Goal: Transaction & Acquisition: Download file/media

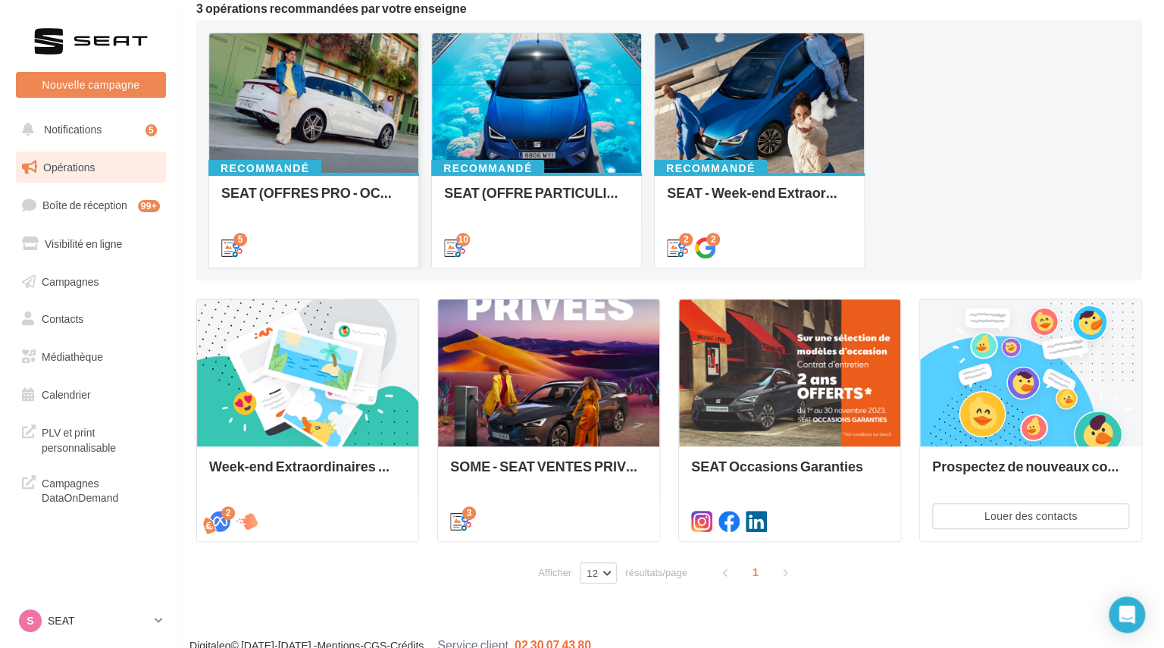
scroll to position [152, 0]
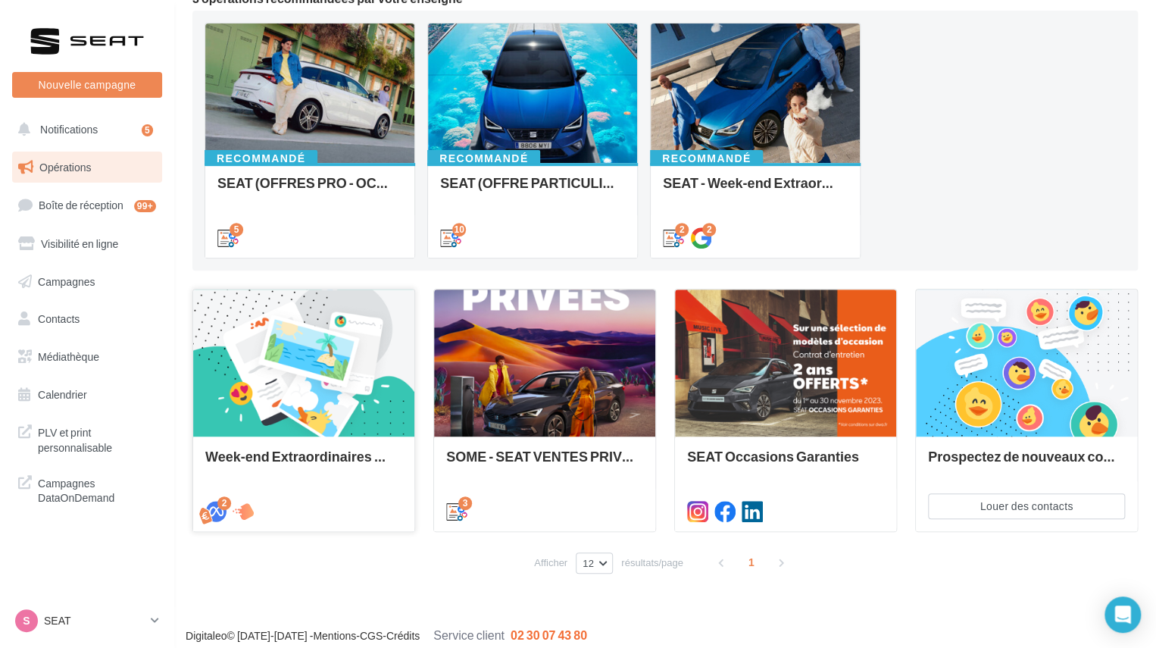
click at [282, 377] on div at bounding box center [303, 363] width 221 height 149
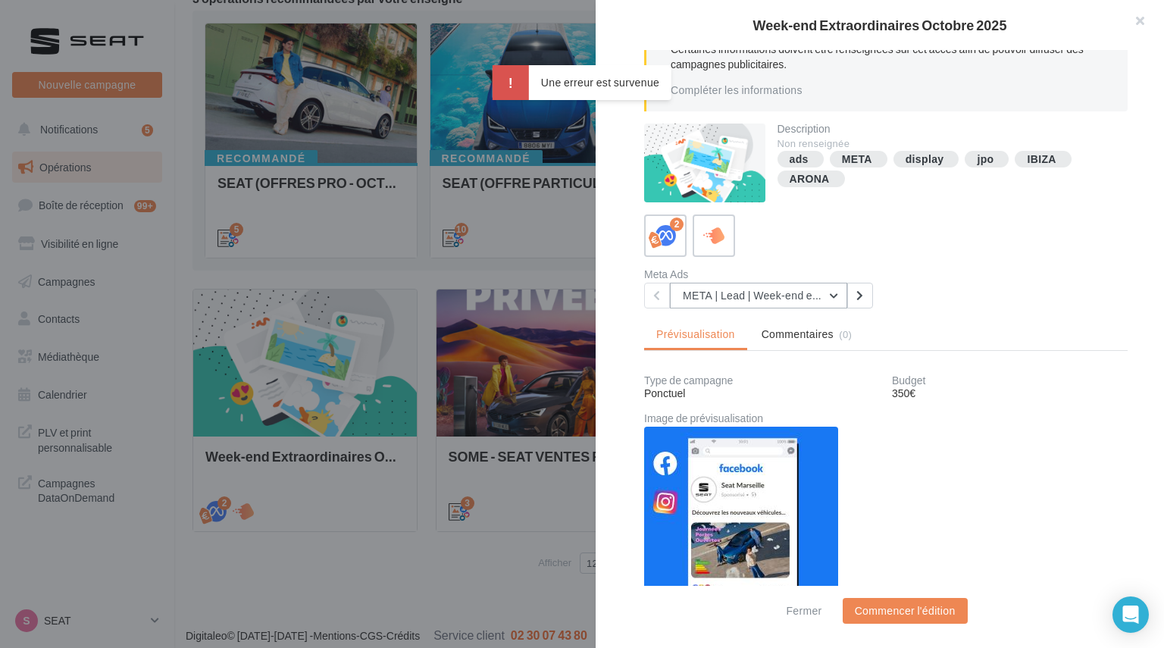
click at [831, 292] on button "META | Lead | Week-end extraordinaires Octobre 2025" at bounding box center [758, 296] width 177 height 26
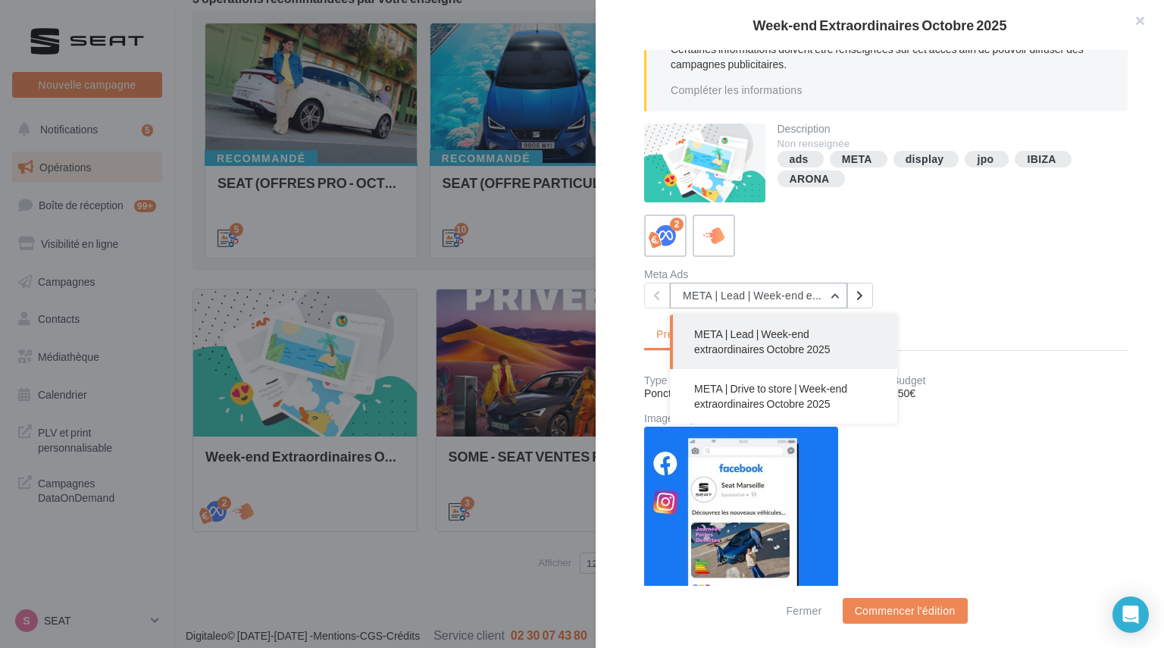
click at [831, 291] on button "META | Lead | Week-end extraordinaires Octobre 2025" at bounding box center [758, 296] width 177 height 26
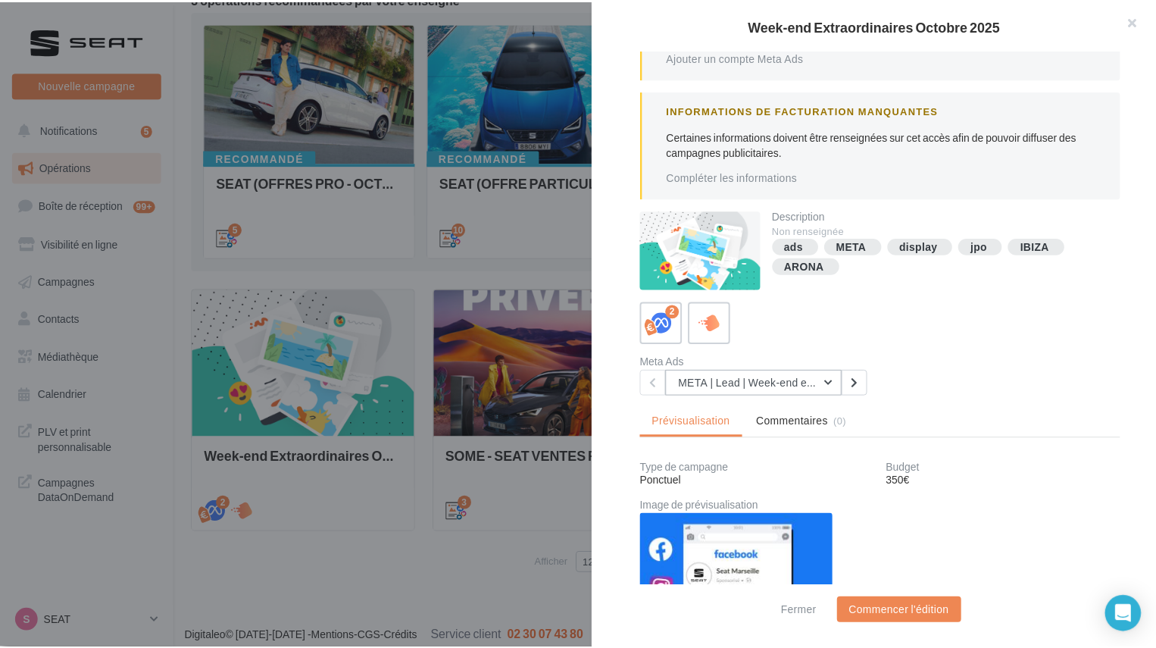
scroll to position [0, 0]
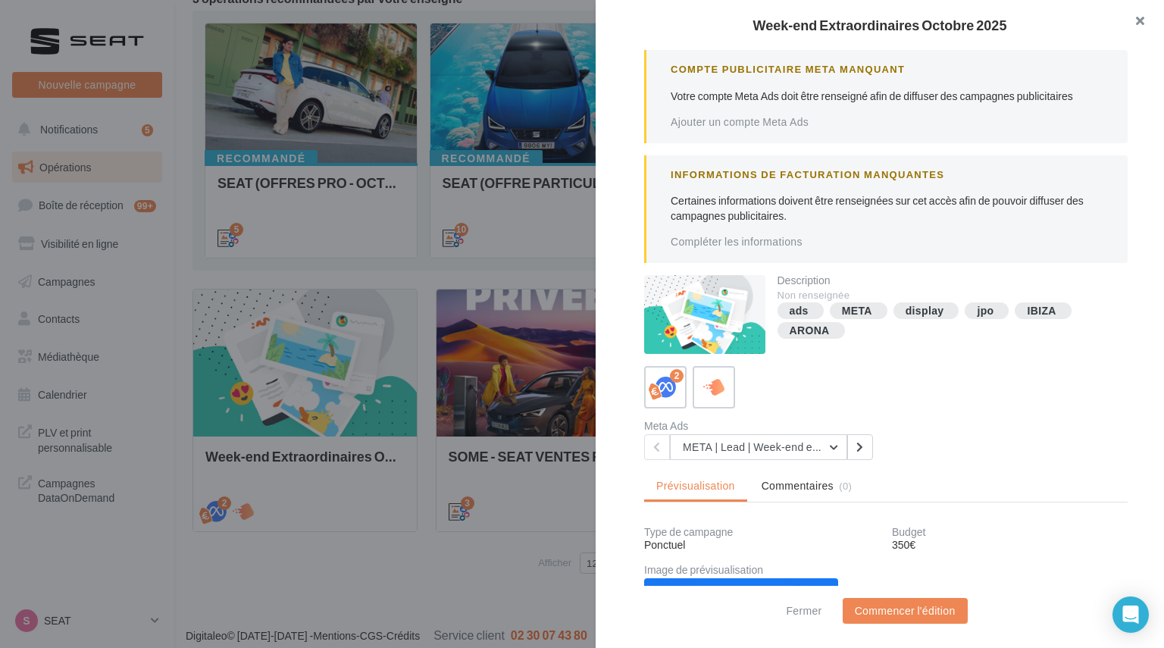
click at [1139, 14] on button "button" at bounding box center [1133, 22] width 61 height 45
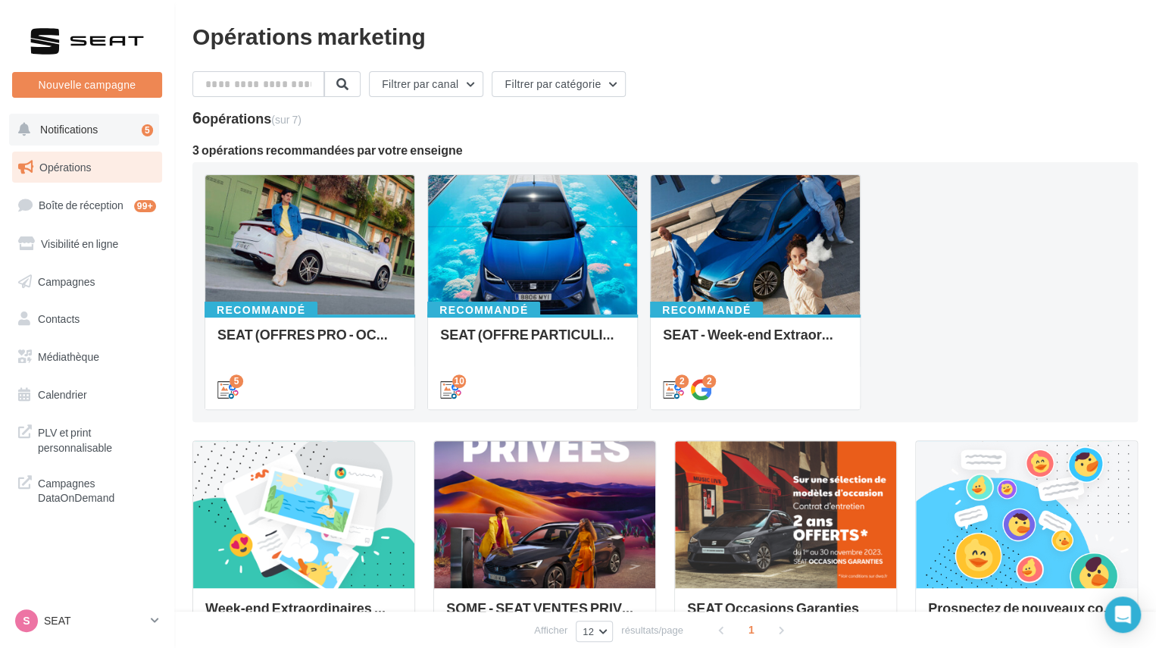
click at [91, 130] on span "Notifications" at bounding box center [69, 129] width 58 height 13
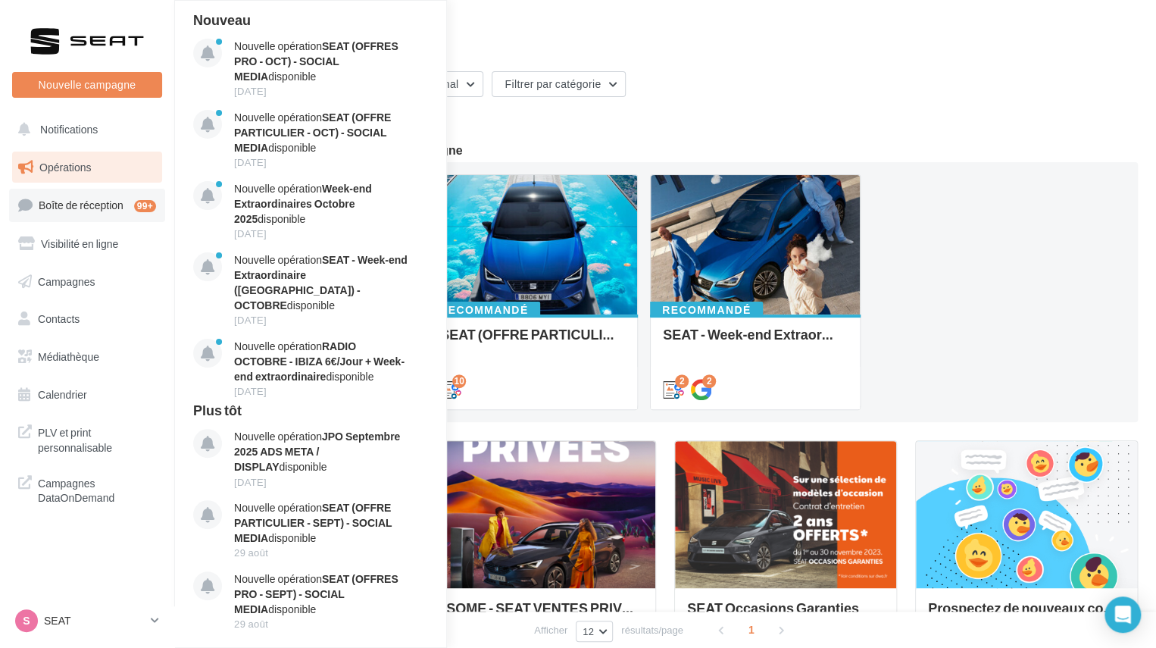
click at [57, 198] on link "Boîte de réception 99+" at bounding box center [87, 205] width 156 height 33
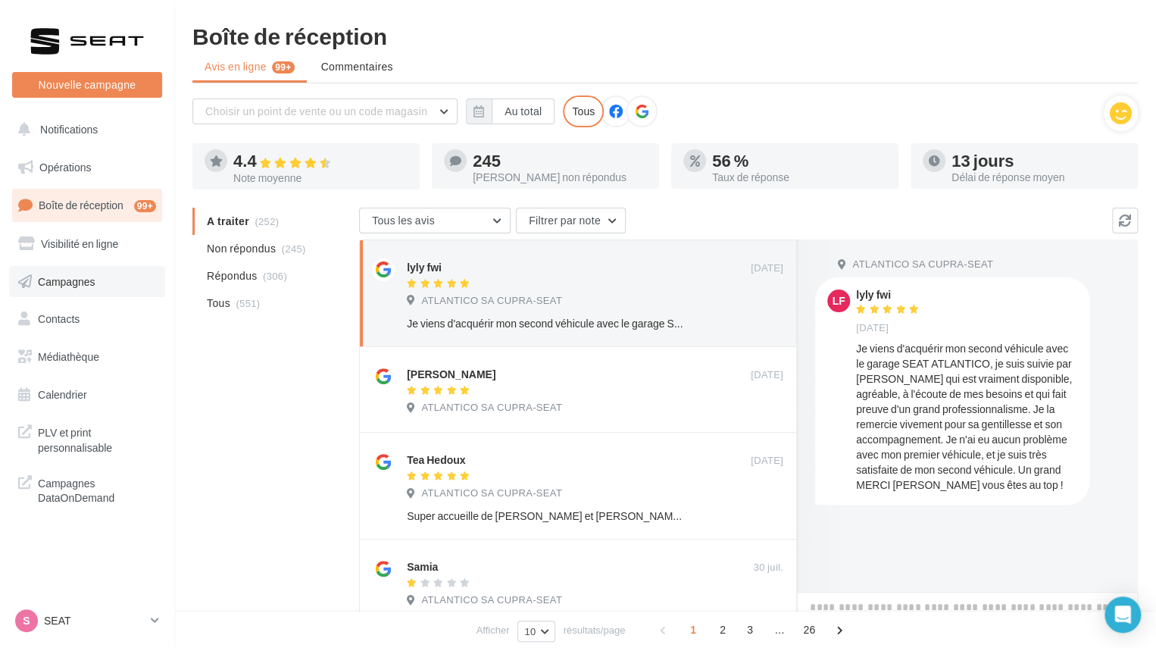
click at [57, 286] on span "Campagnes" at bounding box center [67, 280] width 58 height 13
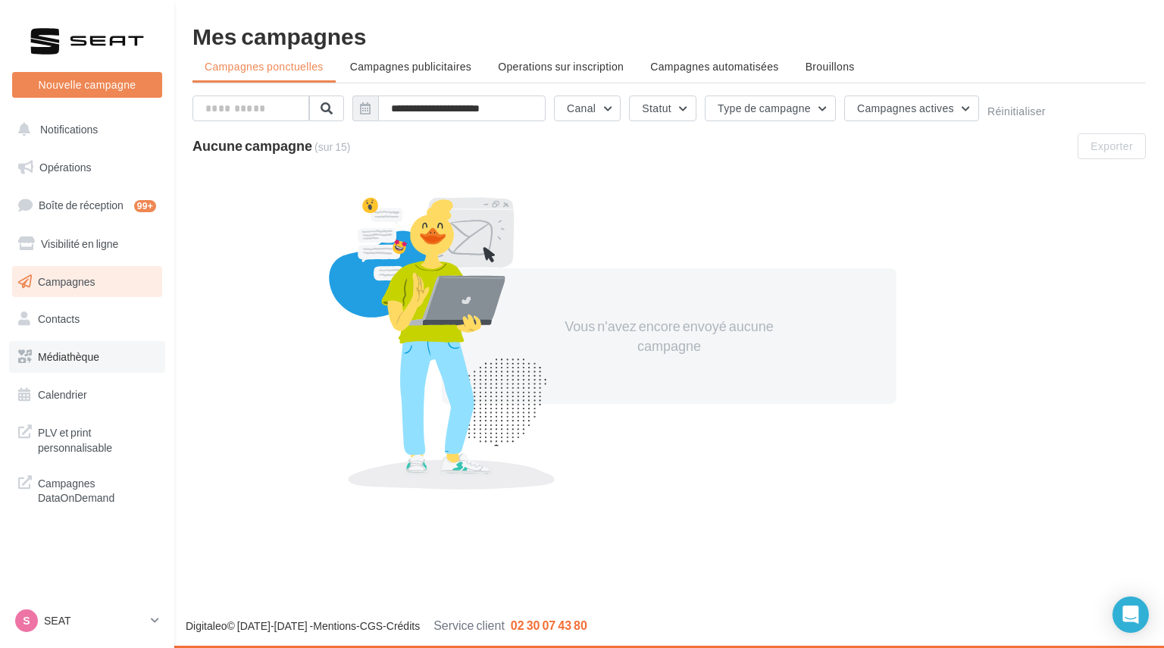
click at [61, 349] on link "Médiathèque" at bounding box center [87, 357] width 156 height 32
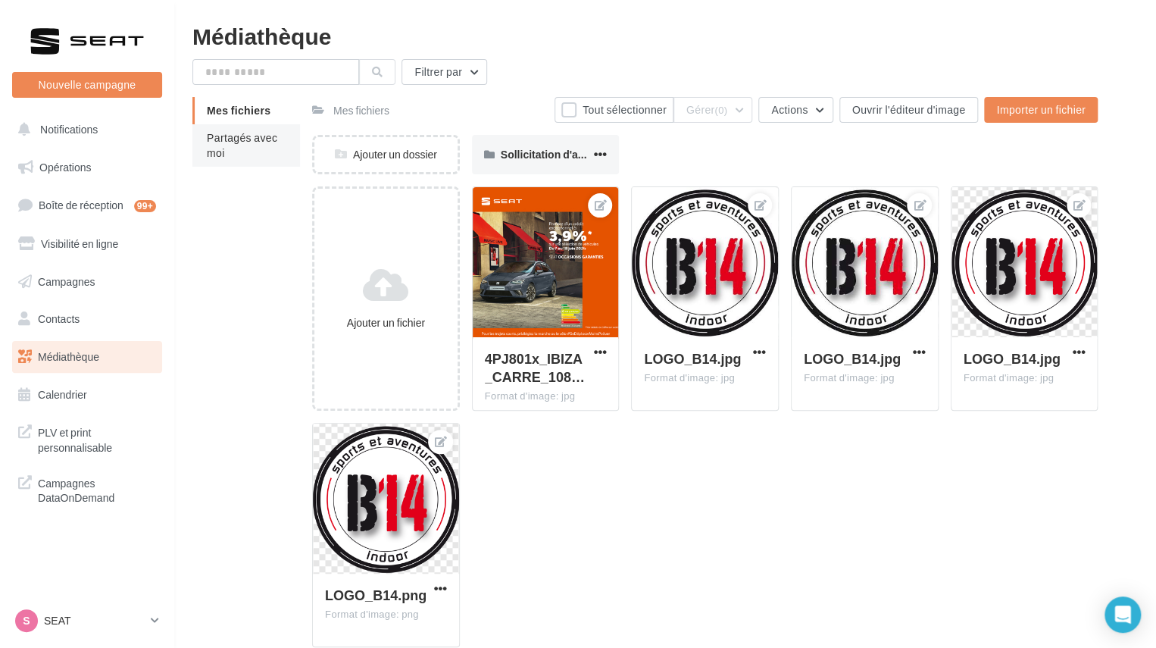
click at [232, 152] on li "Partagés avec moi" at bounding box center [246, 145] width 108 height 42
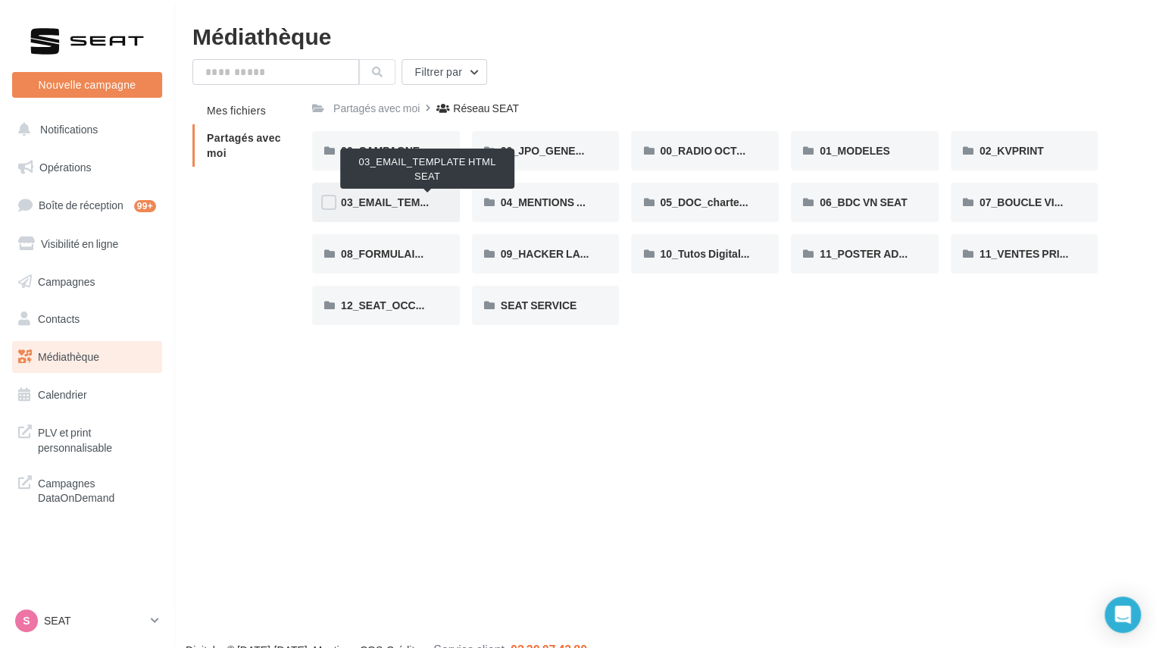
click at [373, 202] on span "03_EMAIL_TEMPLATE HTML SEAT" at bounding box center [428, 202] width 174 height 13
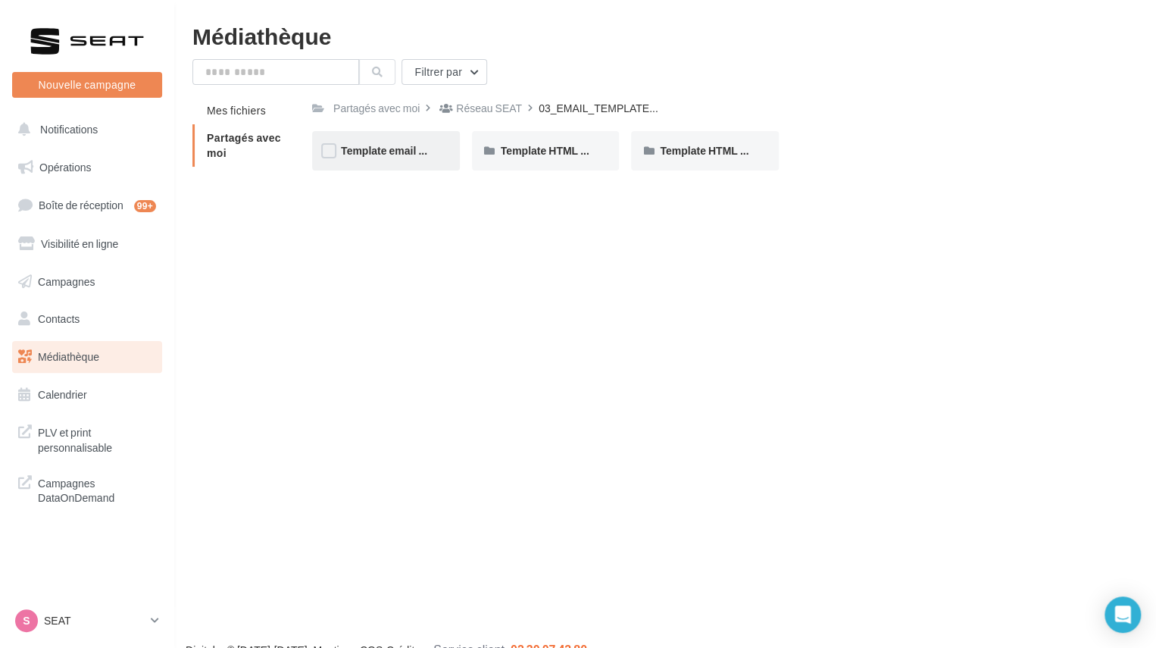
click at [399, 152] on span "Template email HTML - JPO Septembre" at bounding box center [437, 150] width 193 height 13
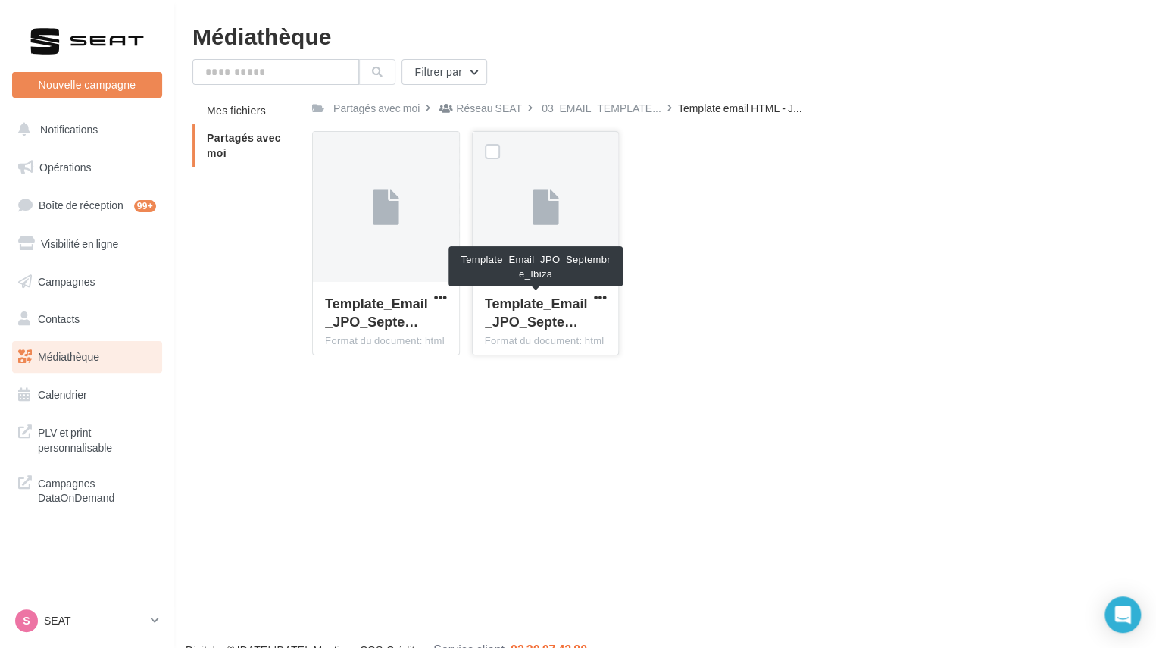
click at [545, 316] on span "Template_Email_JPO_Septe…" at bounding box center [536, 312] width 103 height 35
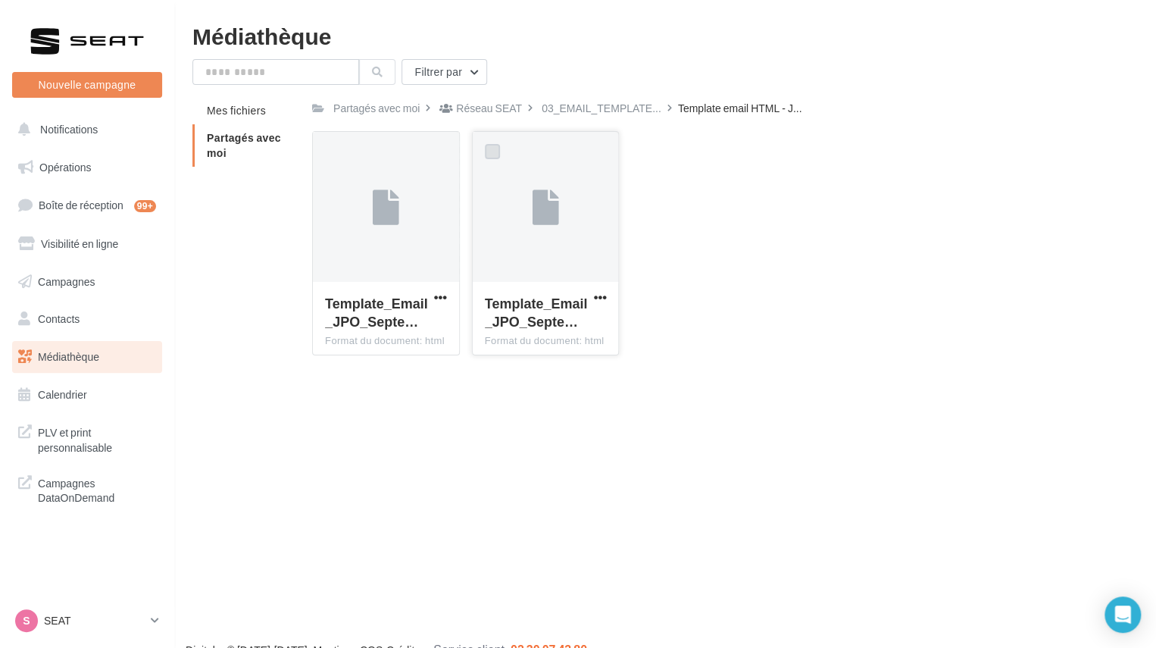
click at [487, 149] on label at bounding box center [492, 151] width 15 height 15
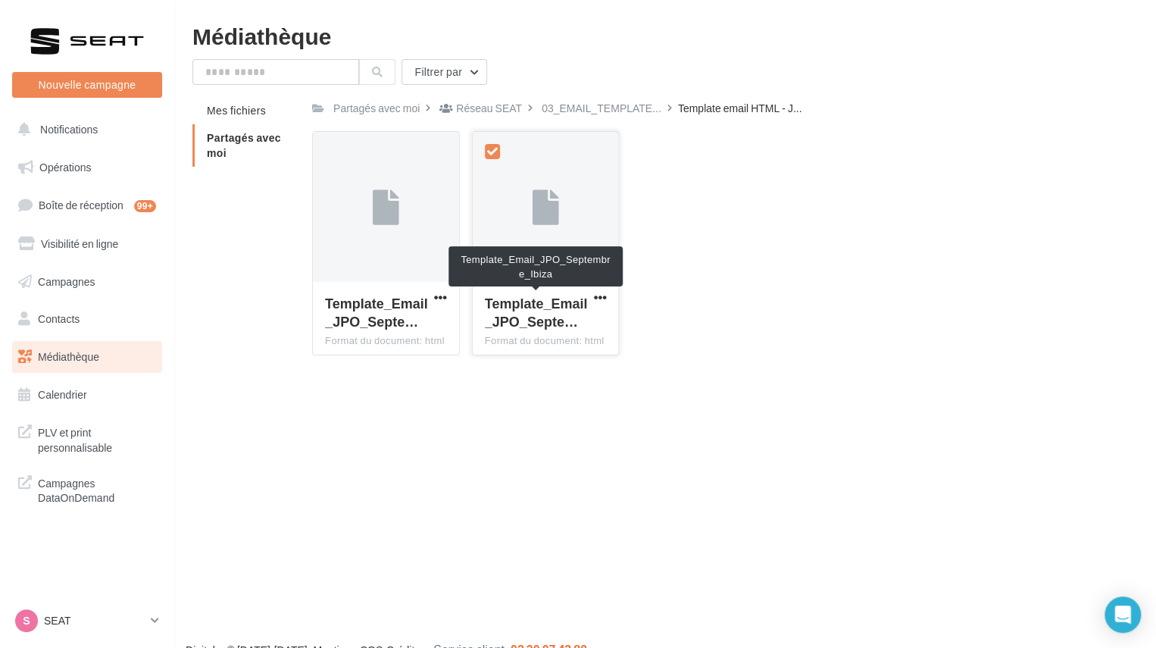
click at [538, 310] on span "Template_Email_JPO_Septe…" at bounding box center [536, 312] width 103 height 35
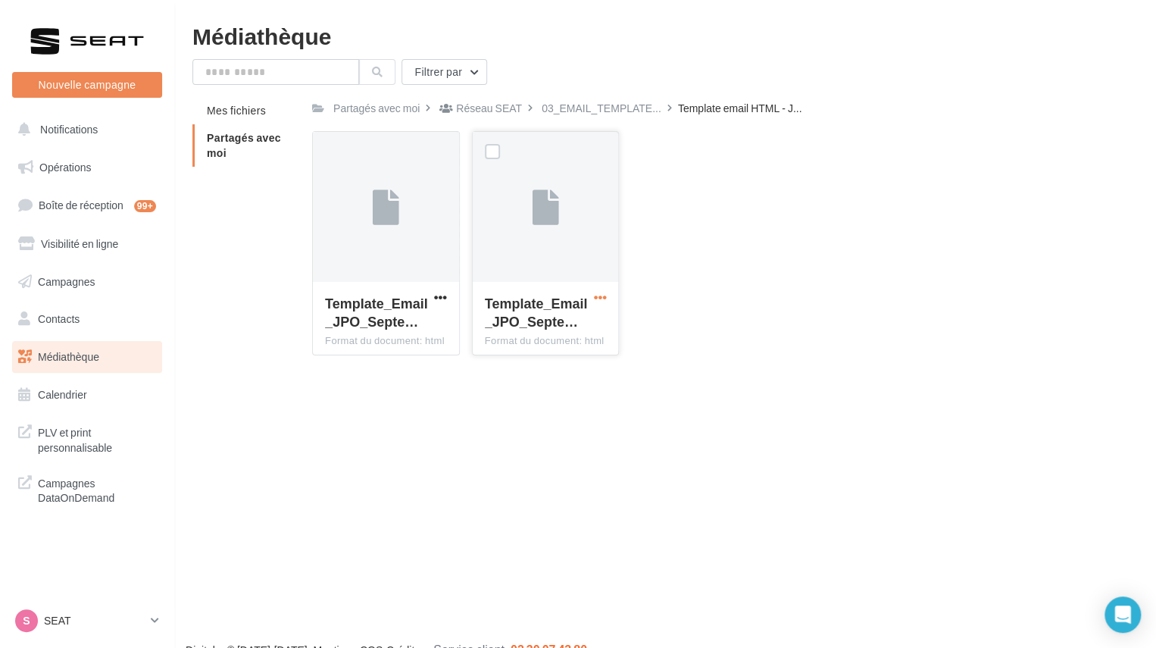
click at [594, 299] on span "button" at bounding box center [599, 297] width 13 height 13
click at [527, 330] on button "Télécharger" at bounding box center [534, 327] width 152 height 39
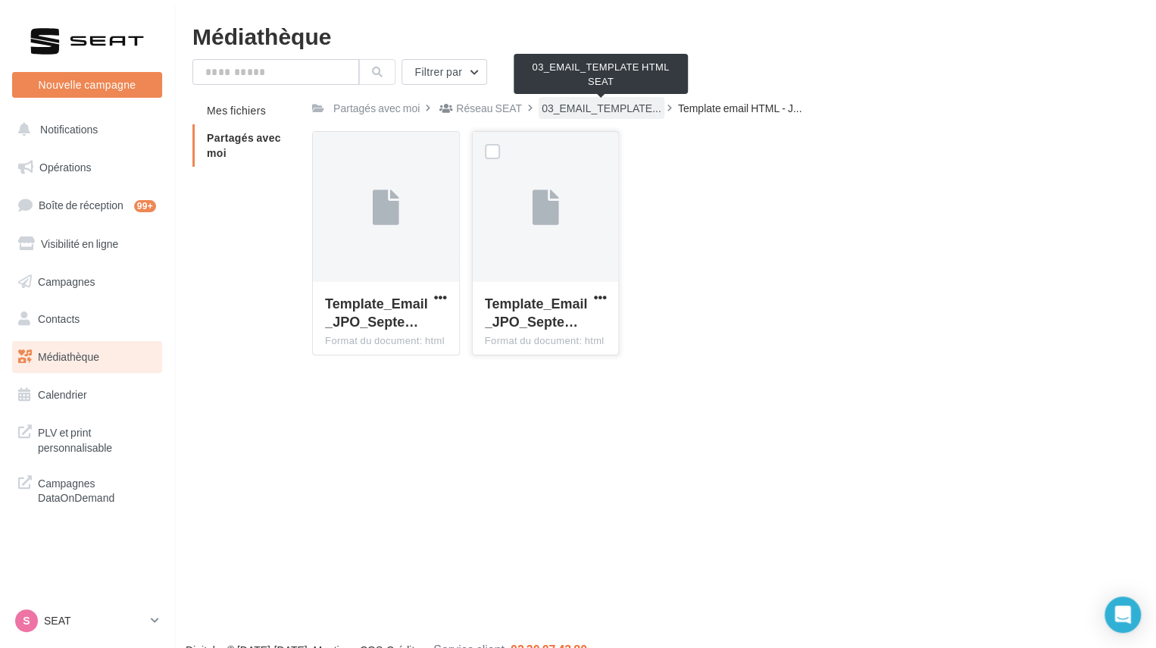
click at [600, 105] on span "03_EMAIL_TEMPLATE..." at bounding box center [602, 108] width 120 height 15
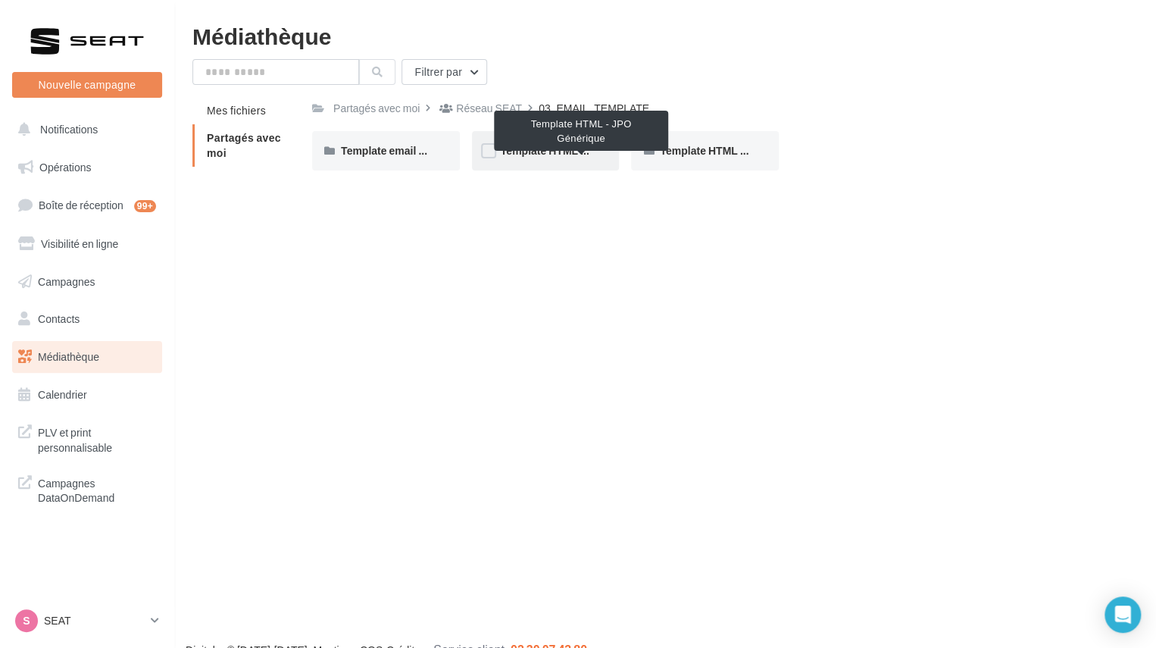
click at [540, 146] on span "Template HTML - JPO Générique" at bounding box center [581, 150] width 161 height 13
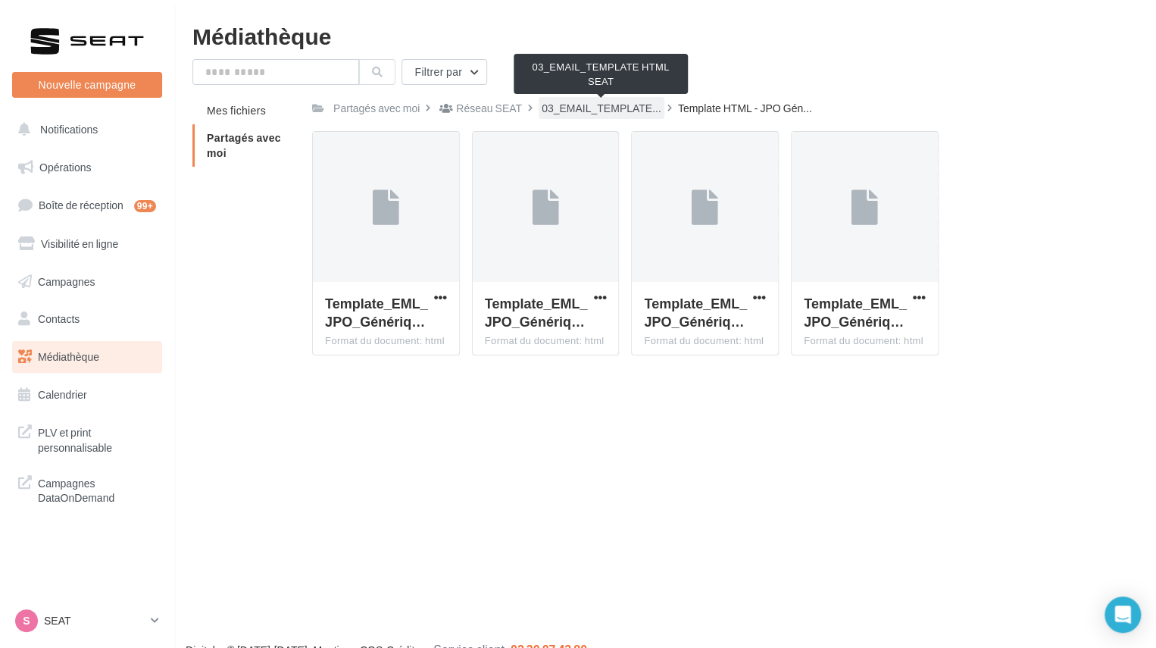
click at [610, 105] on span "03_EMAIL_TEMPLATE..." at bounding box center [602, 108] width 120 height 15
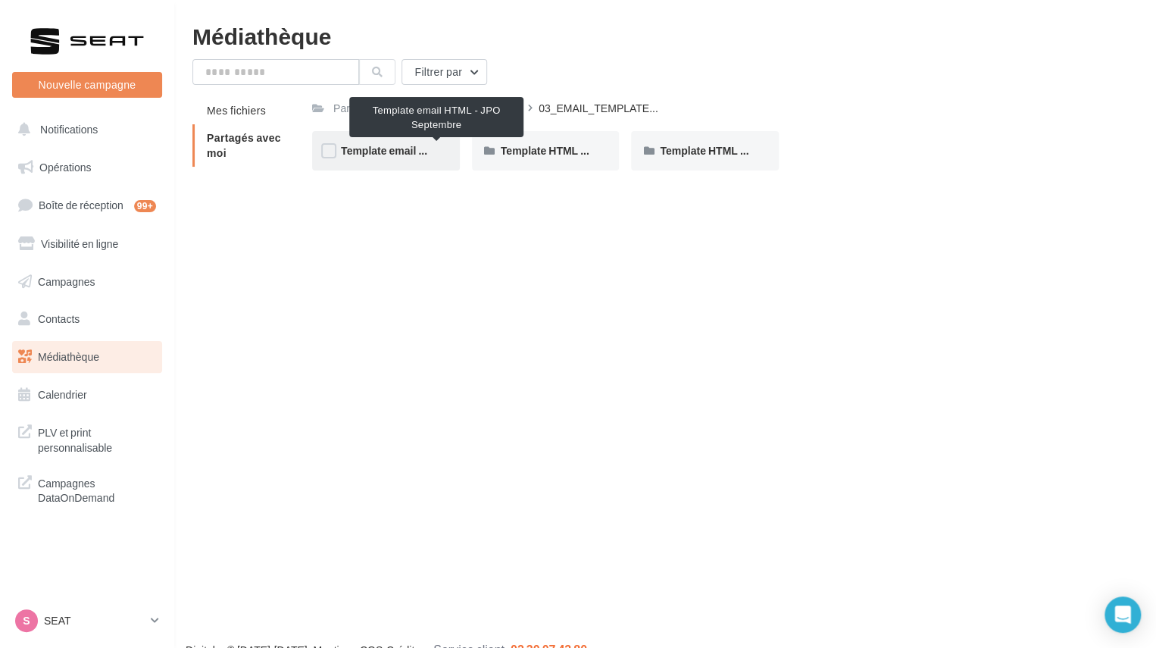
click at [371, 149] on span "Template email HTML - JPO Septembre" at bounding box center [437, 150] width 193 height 13
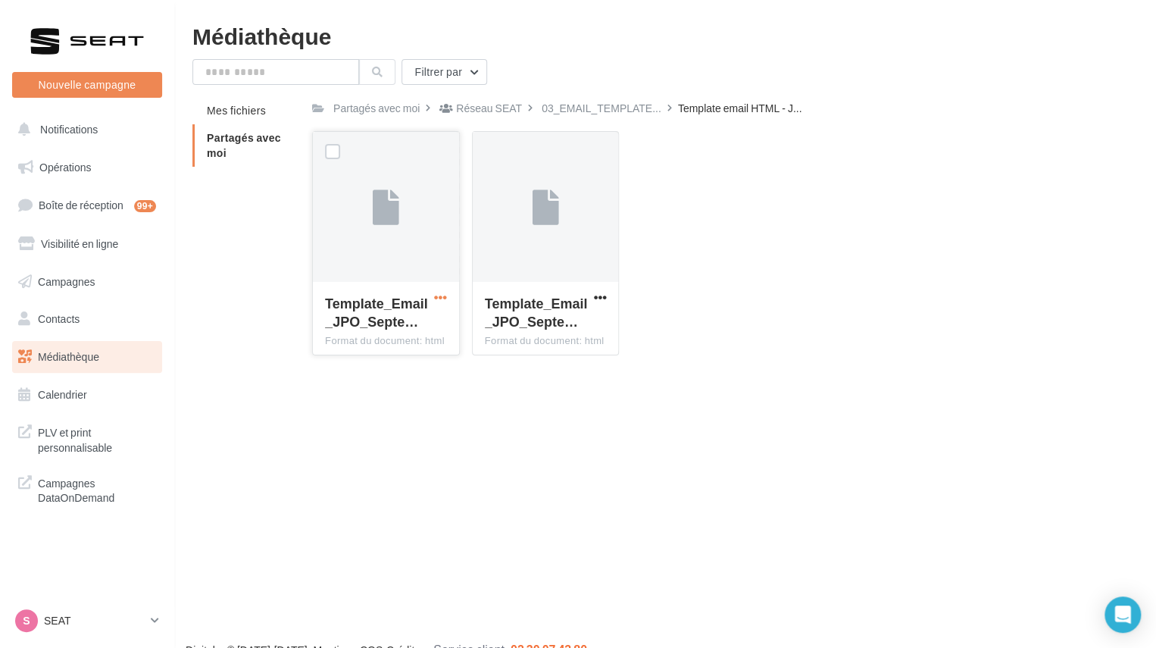
click at [440, 299] on span "button" at bounding box center [440, 297] width 13 height 13
click at [410, 331] on button "Télécharger" at bounding box center [375, 327] width 152 height 39
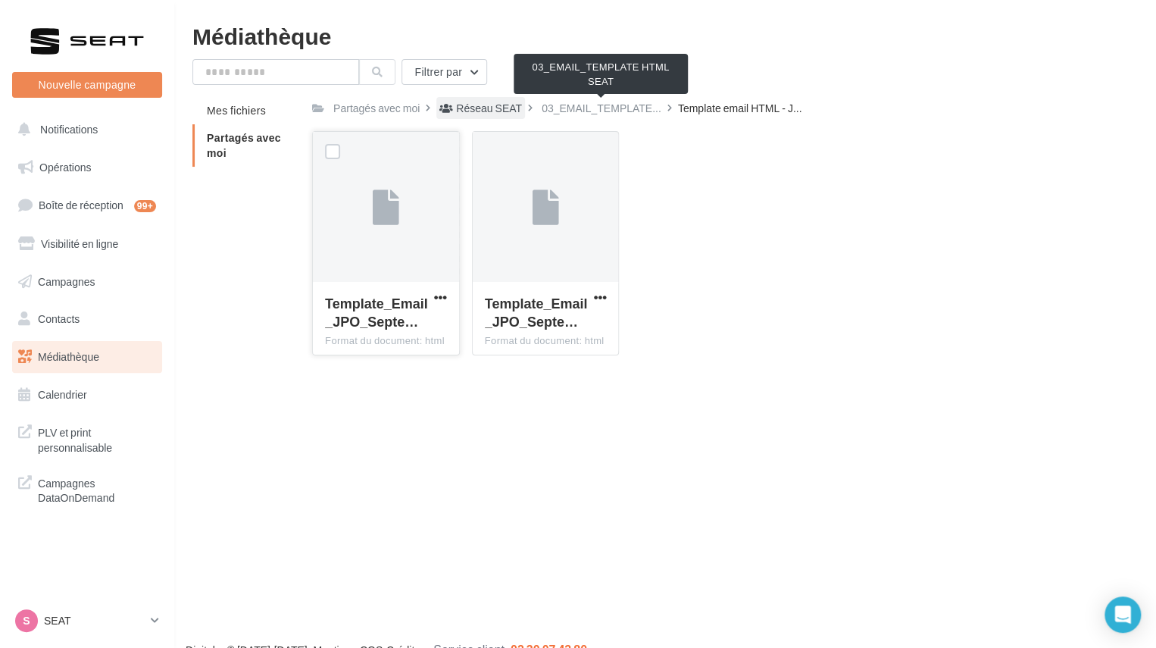
click at [490, 109] on div "Réseau SEAT" at bounding box center [489, 108] width 66 height 15
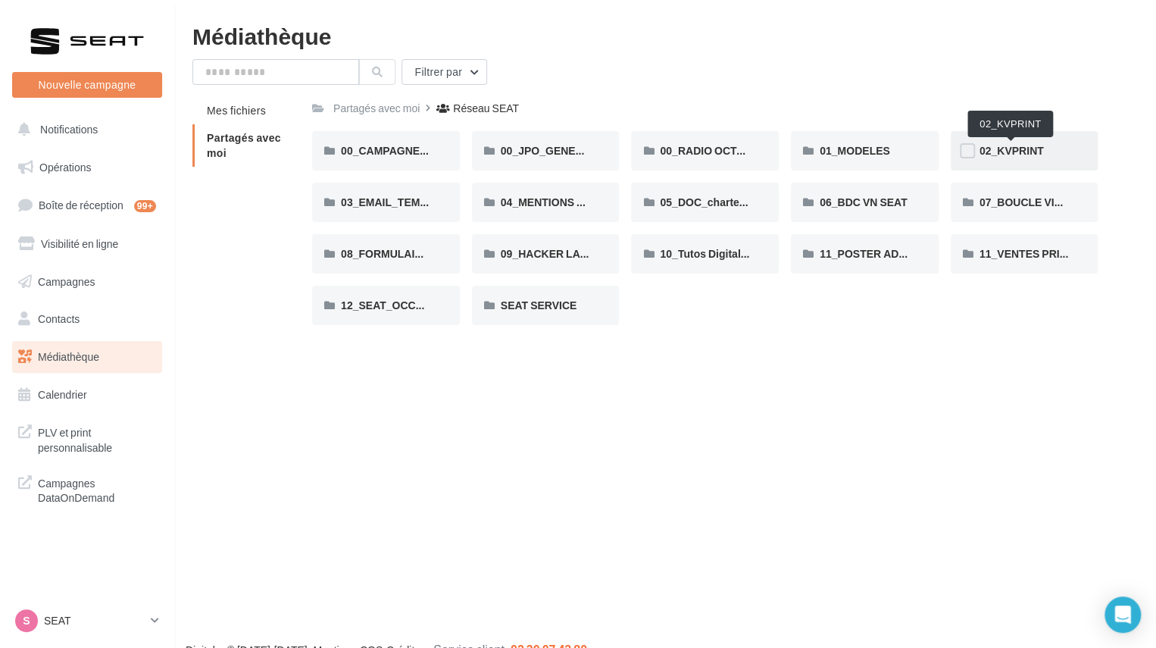
click at [1004, 150] on span "02_KVPRINT" at bounding box center [1012, 150] width 64 height 13
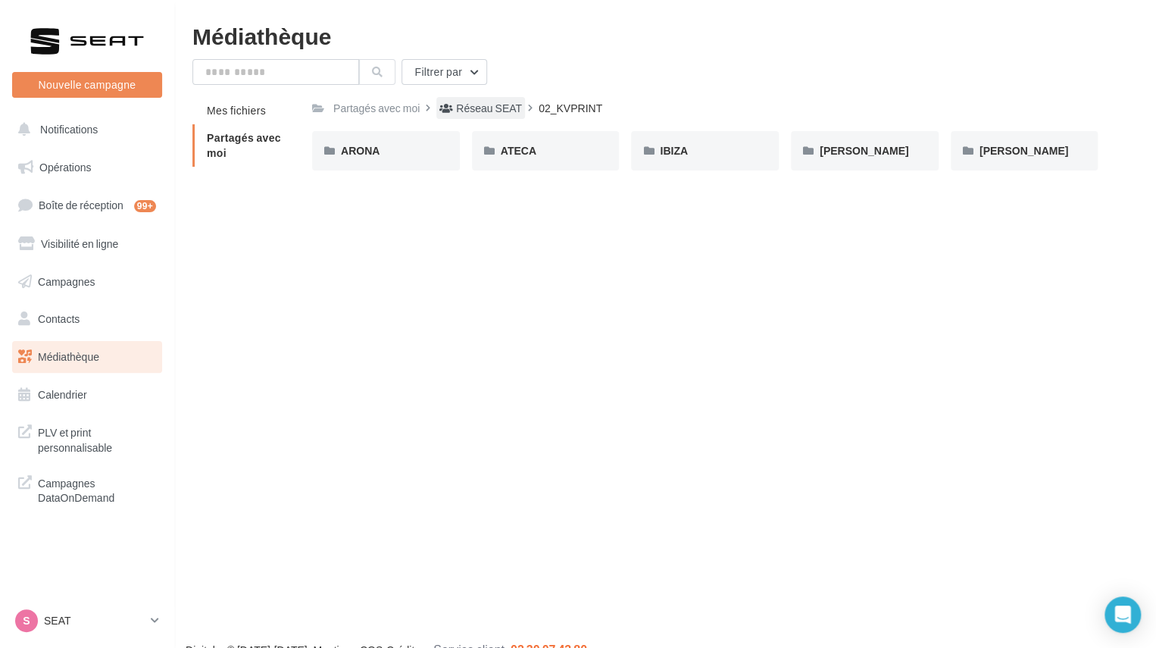
click at [494, 110] on div "Réseau SEAT" at bounding box center [489, 108] width 66 height 15
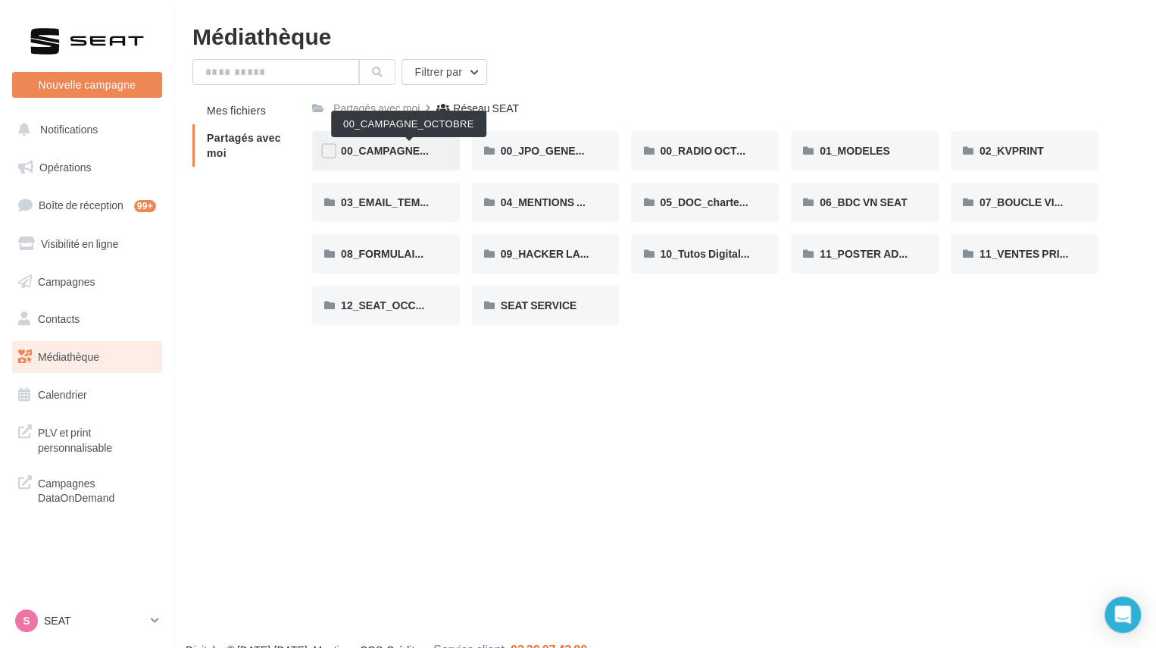
click at [379, 149] on span "00_CAMPAGNE_OCTOBRE" at bounding box center [410, 150] width 138 height 13
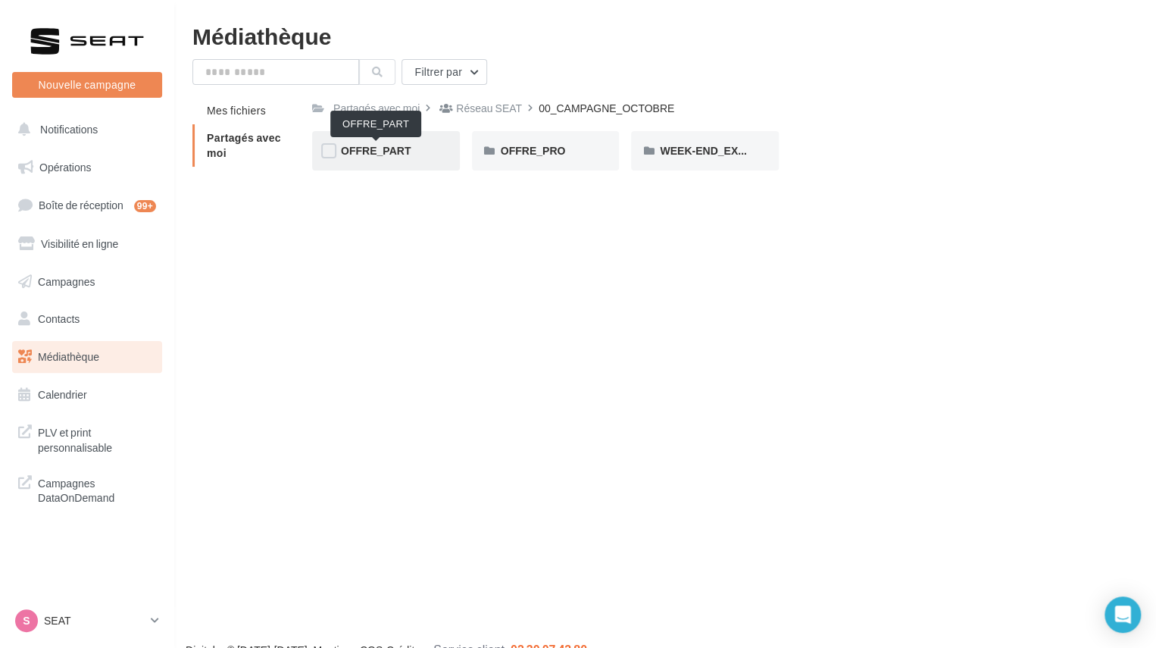
click at [397, 146] on span "OFFRE_PART" at bounding box center [376, 150] width 70 height 13
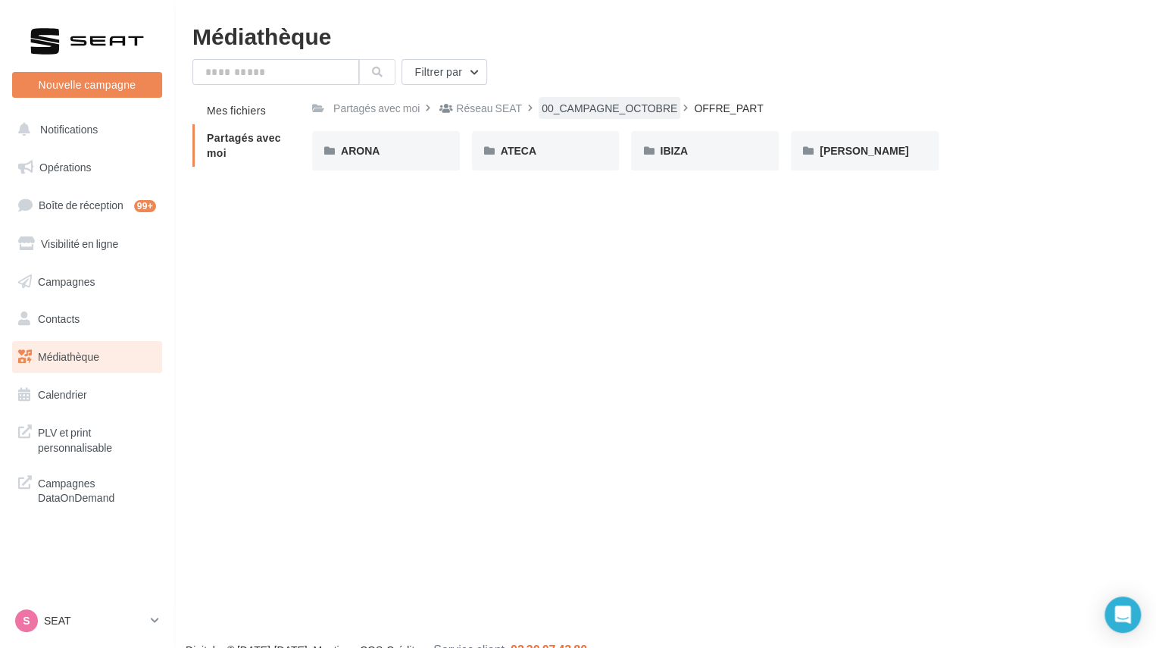
click at [577, 107] on div "00_CAMPAGNE_OCTOBRE" at bounding box center [610, 108] width 136 height 15
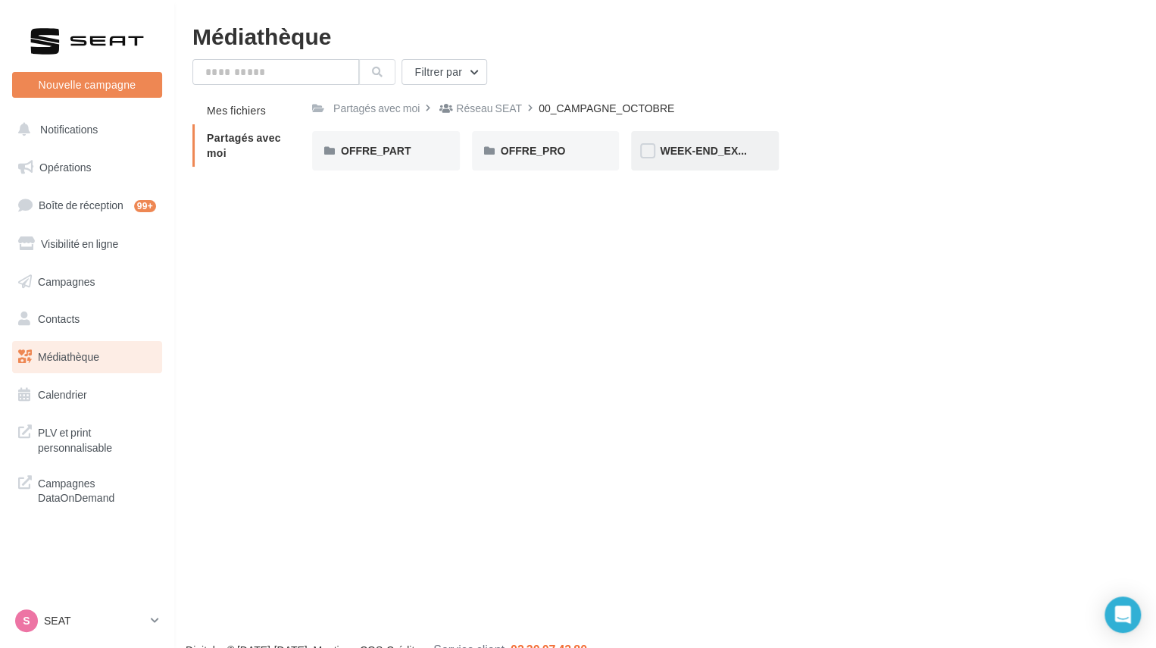
click at [712, 157] on span "WEEK-END_EXTRAORDINAIRE" at bounding box center [739, 150] width 159 height 13
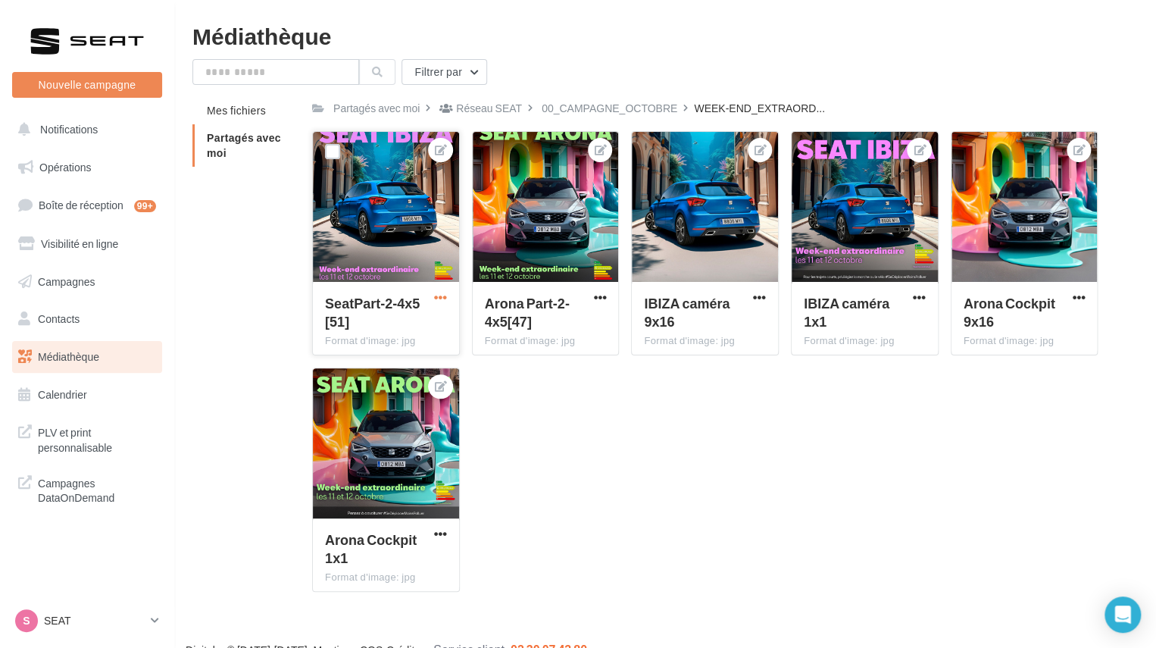
click at [439, 298] on span "button" at bounding box center [440, 297] width 13 height 13
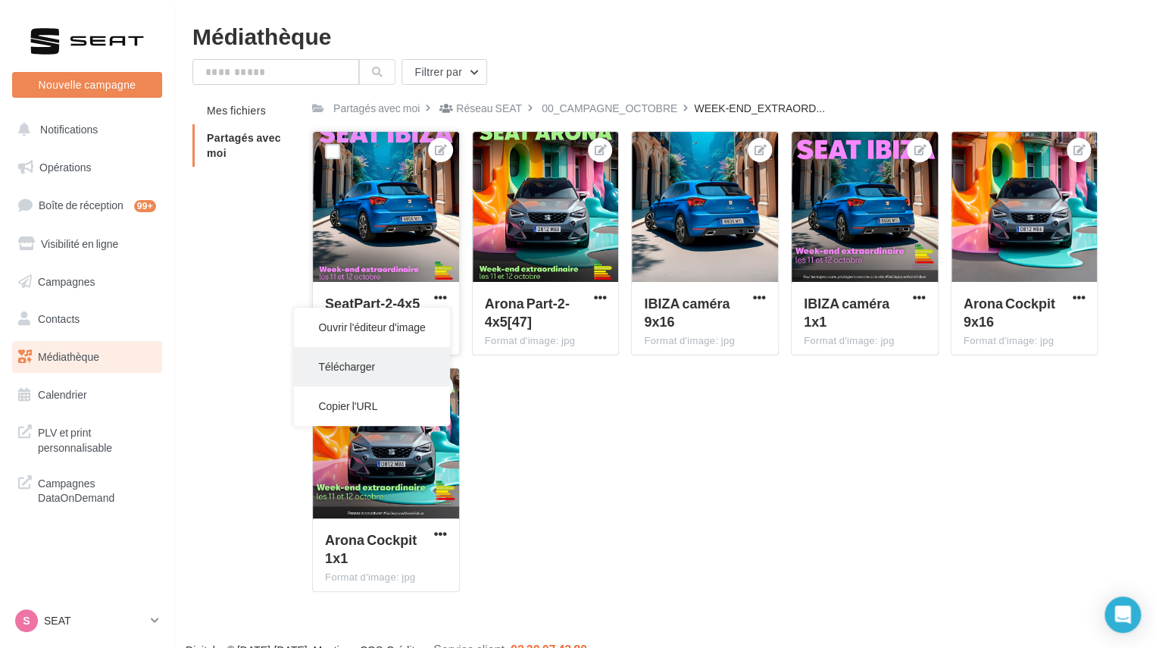
click at [399, 358] on button "Télécharger" at bounding box center [371, 366] width 155 height 39
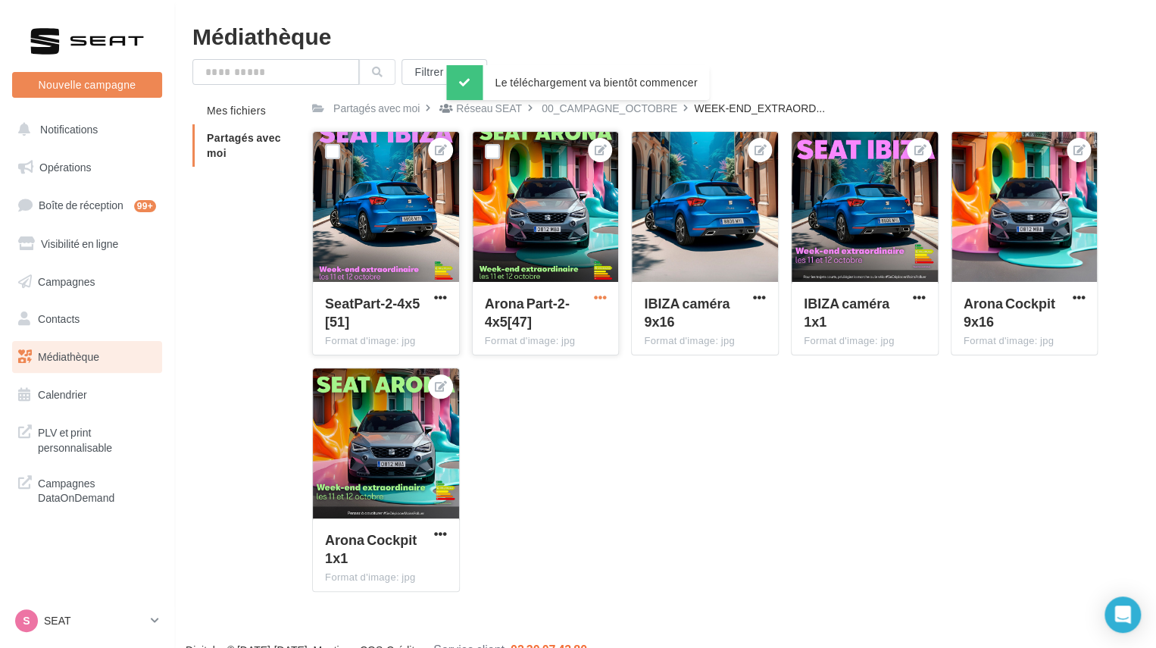
click at [603, 293] on span "button" at bounding box center [599, 297] width 13 height 13
click at [551, 360] on button "Télécharger" at bounding box center [531, 366] width 155 height 39
click at [584, 108] on div "00_CAMPAGNE_OCTOBRE" at bounding box center [610, 108] width 136 height 15
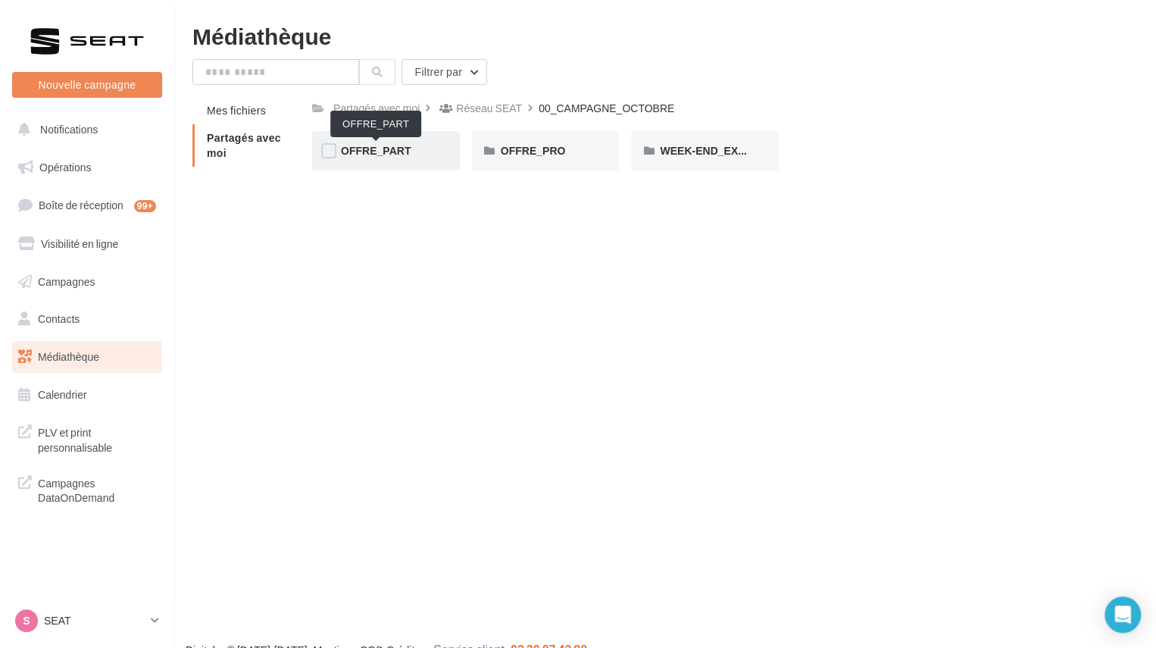
click at [368, 157] on span "OFFRE_PART" at bounding box center [376, 150] width 70 height 13
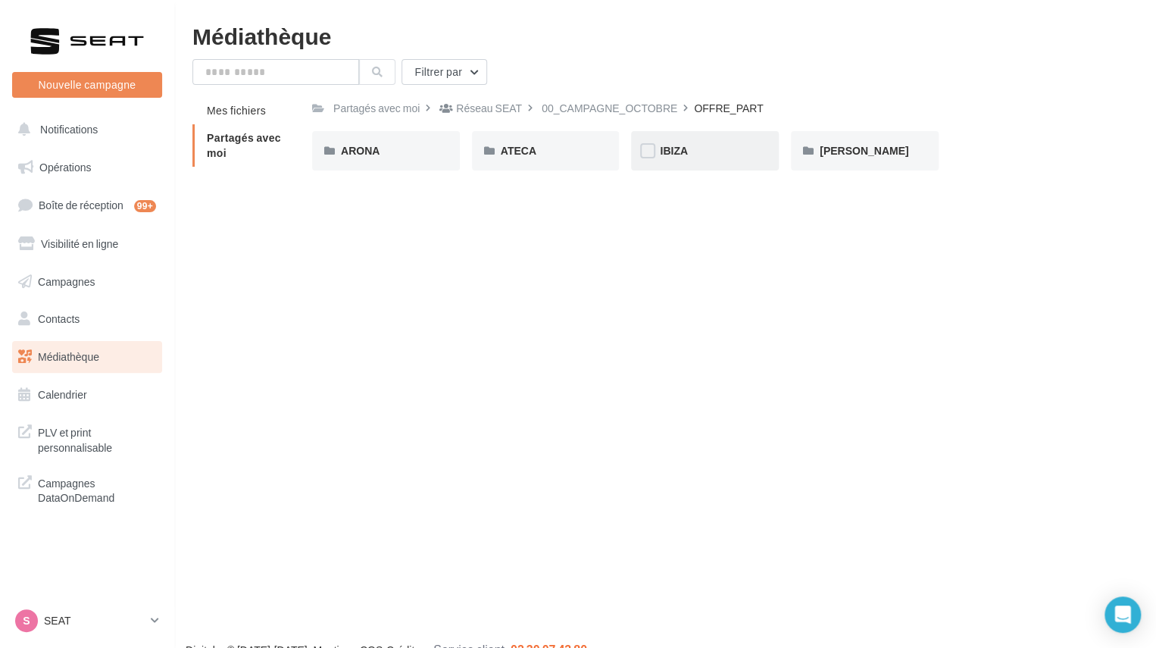
click at [662, 156] on span "IBIZA" at bounding box center [674, 150] width 28 height 13
